Goal: Task Accomplishment & Management: Use online tool/utility

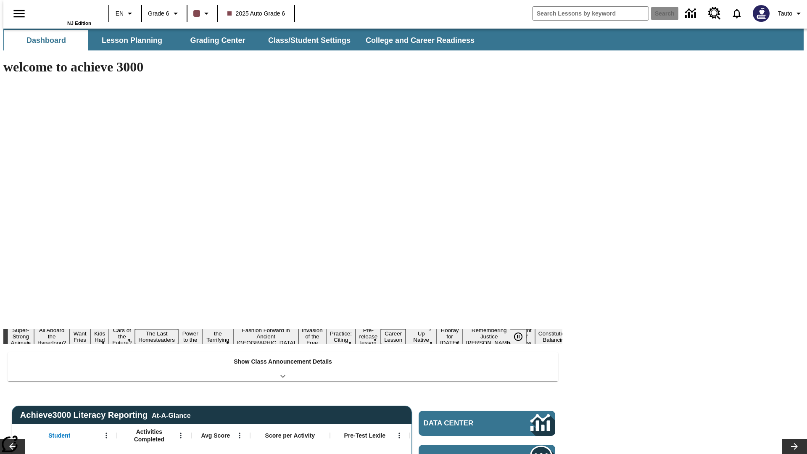
type input "-1"
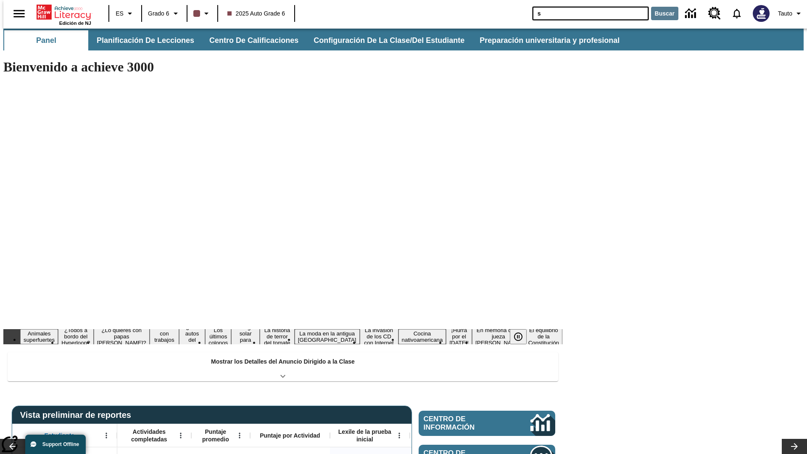
type input "s"
click at [659, 13] on button "Buscar" at bounding box center [664, 13] width 27 height 13
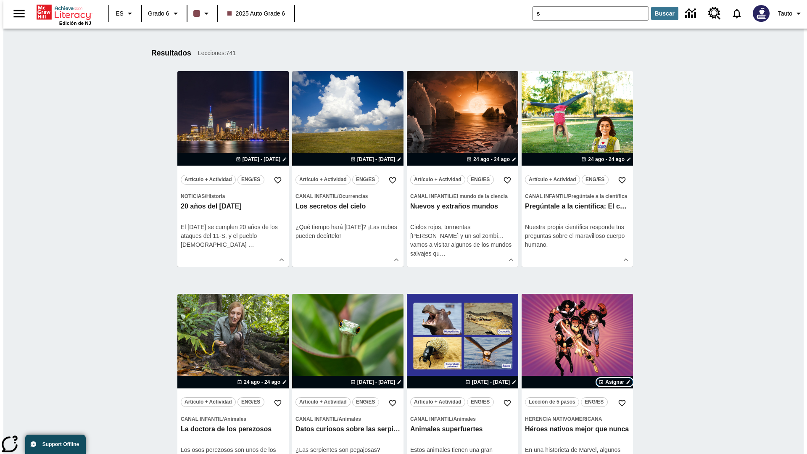
click at [614, 382] on span "Asignar" at bounding box center [614, 382] width 19 height 8
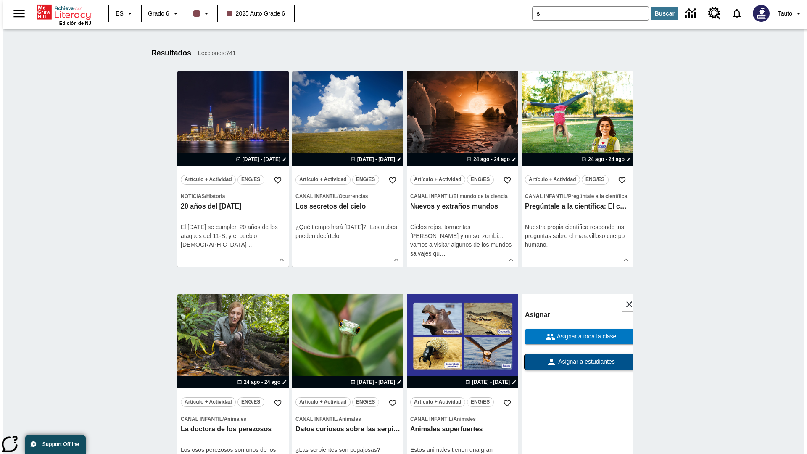
click at [577, 362] on span "Asignar a estudiantes" at bounding box center [585, 361] width 58 height 9
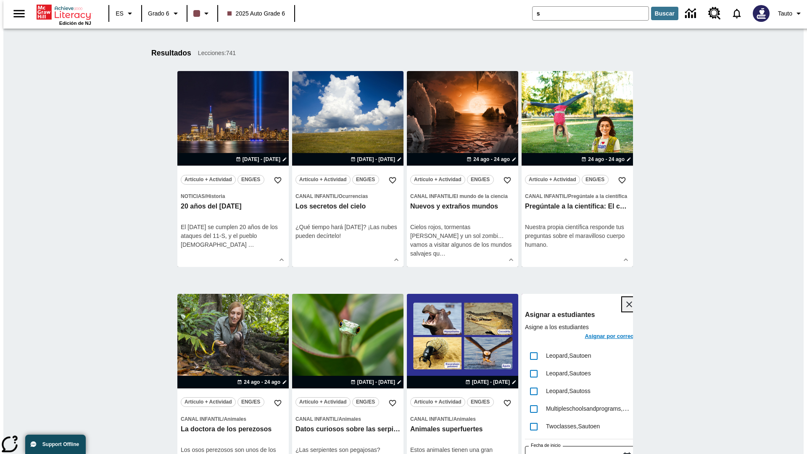
click at [626, 304] on icon "Cerrar" at bounding box center [629, 304] width 6 height 6
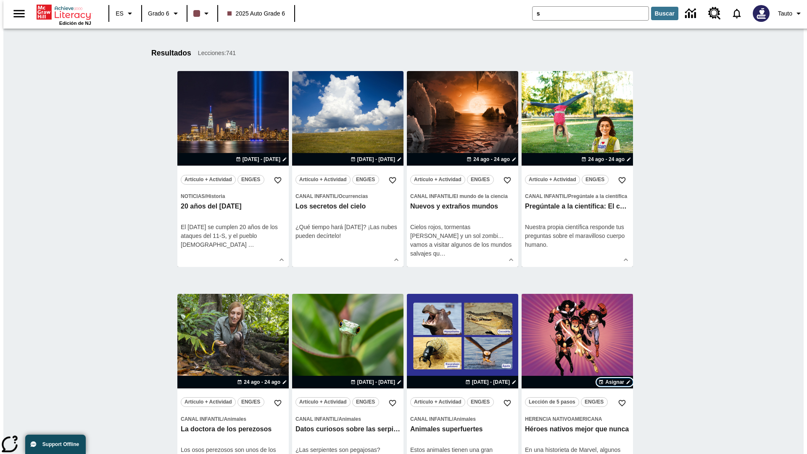
click at [614, 378] on span "Asignar" at bounding box center [614, 382] width 19 height 8
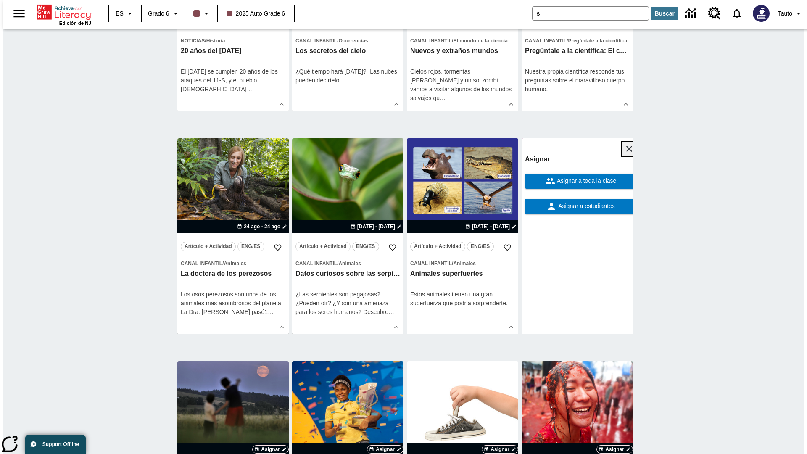
scroll to position [329, 0]
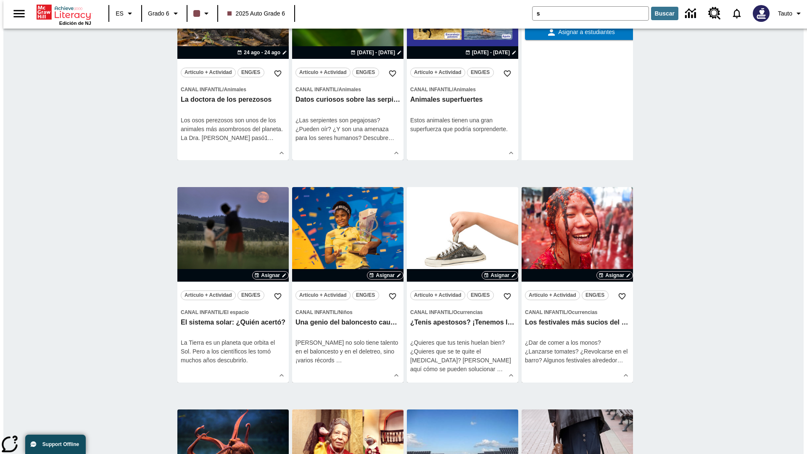
click at [577, 11] on span "Asignar a toda la clase" at bounding box center [585, 7] width 61 height 9
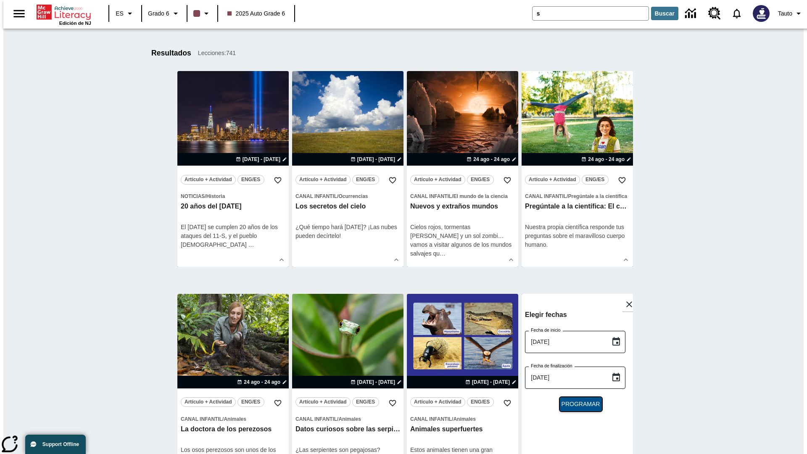
click at [577, 404] on span "Programar" at bounding box center [580, 404] width 39 height 9
